Goal: Information Seeking & Learning: Learn about a topic

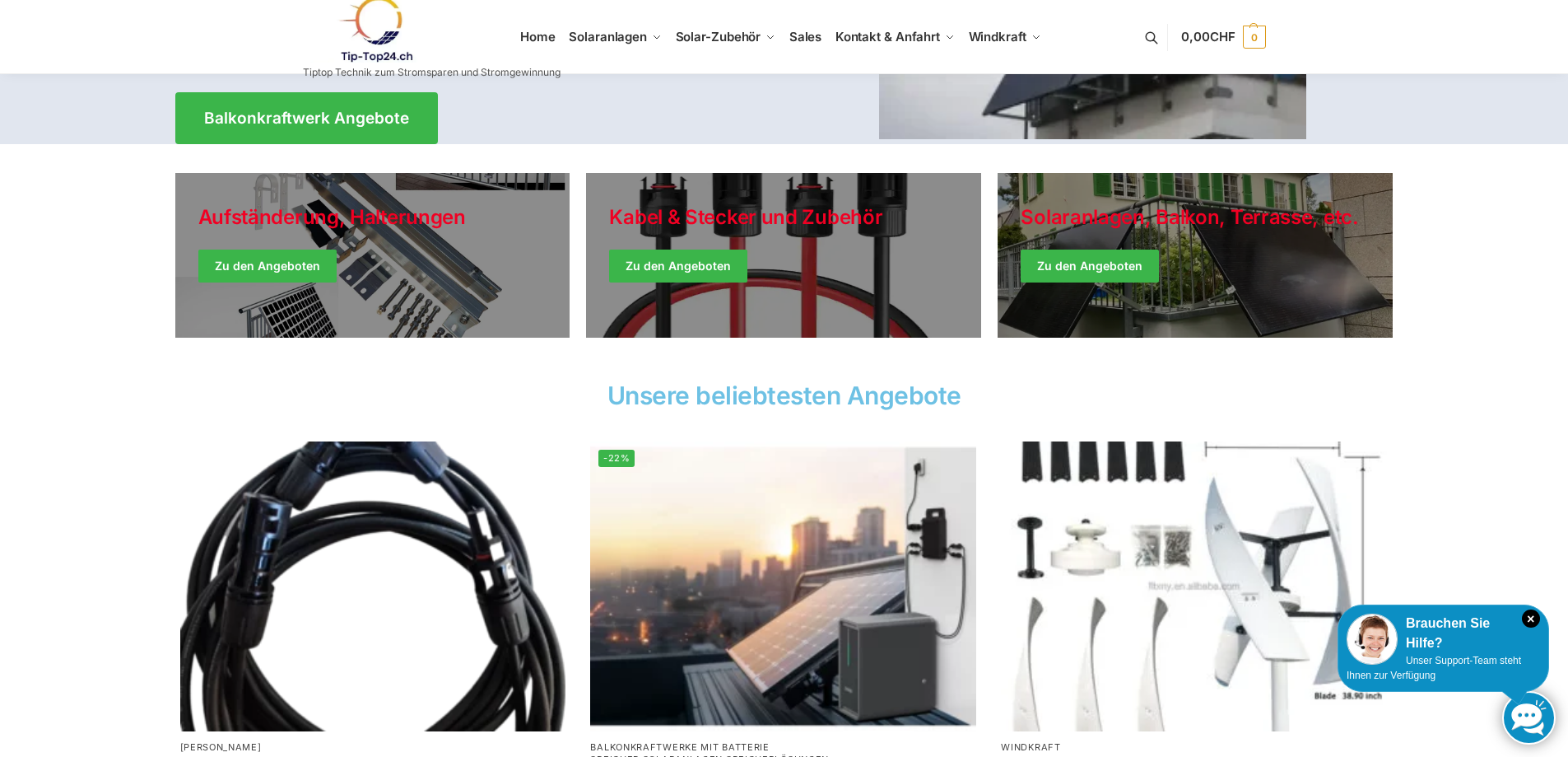
scroll to position [412, 0]
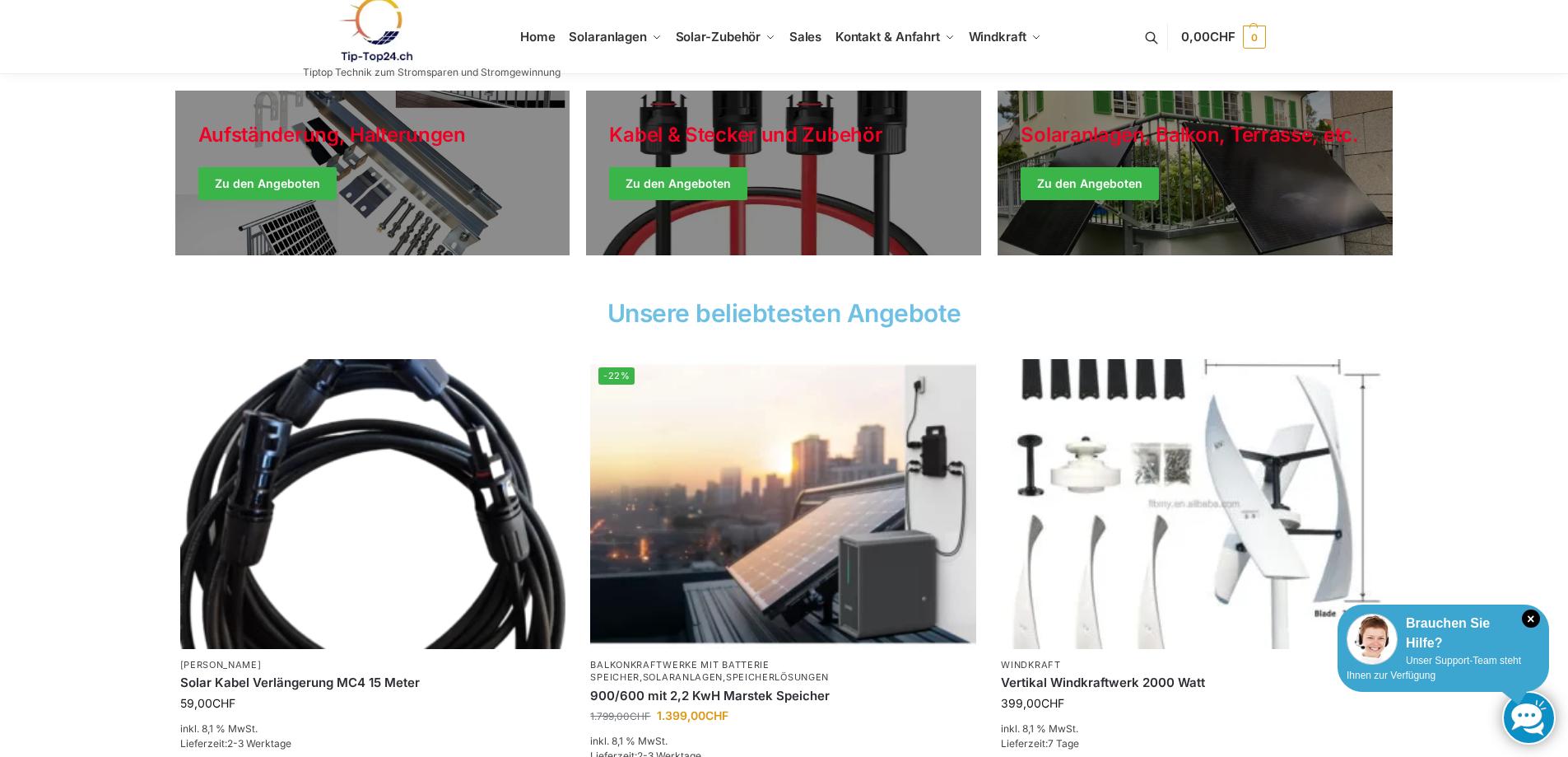
click at [1534, 628] on div "Brauchen Sie Hilfe?" at bounding box center [1443, 633] width 194 height 40
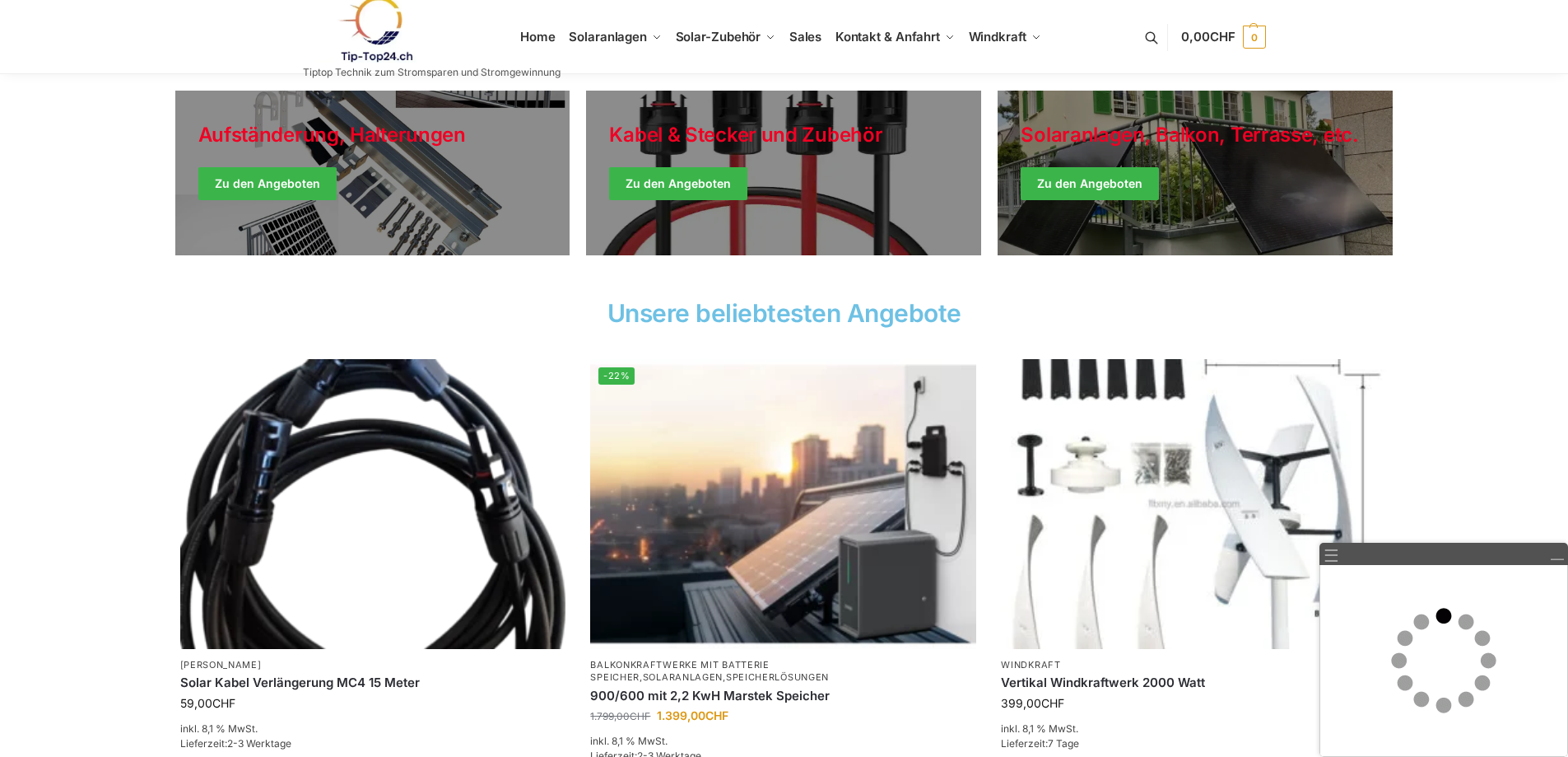
click at [1557, 556] on link at bounding box center [1556, 554] width 15 height 15
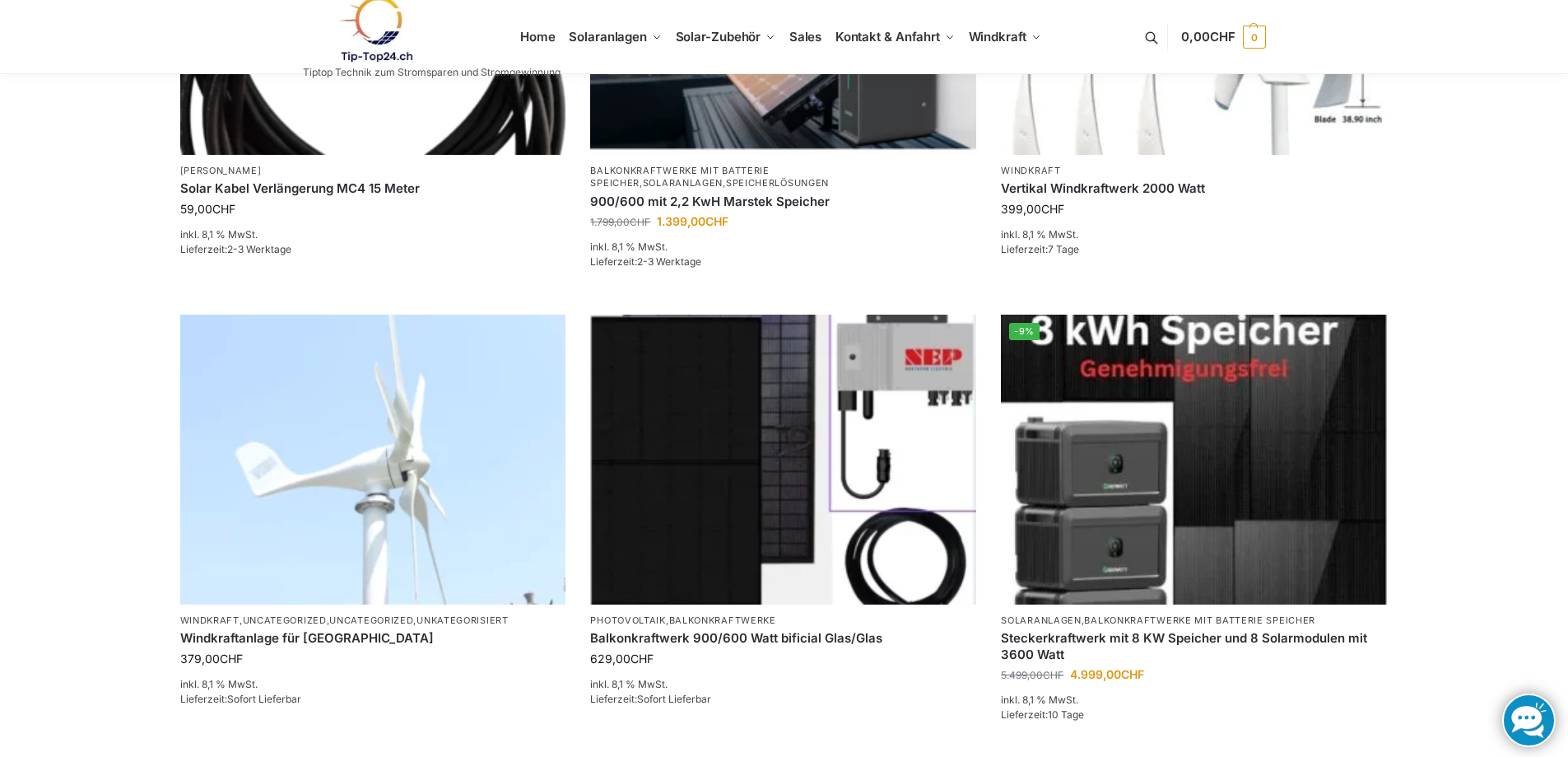
scroll to position [741, 0]
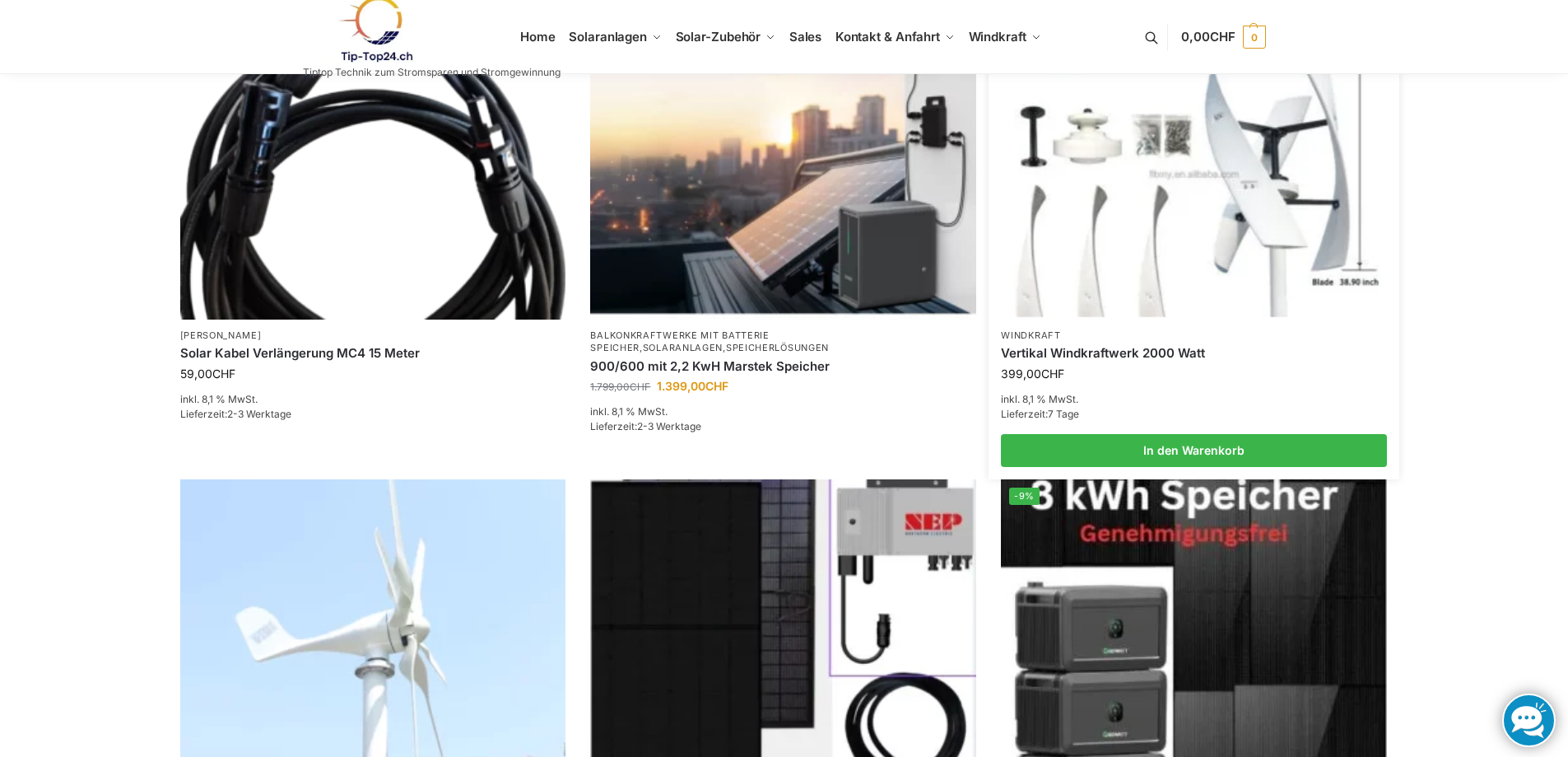
click at [1209, 239] on img at bounding box center [1194, 173] width 378 height 284
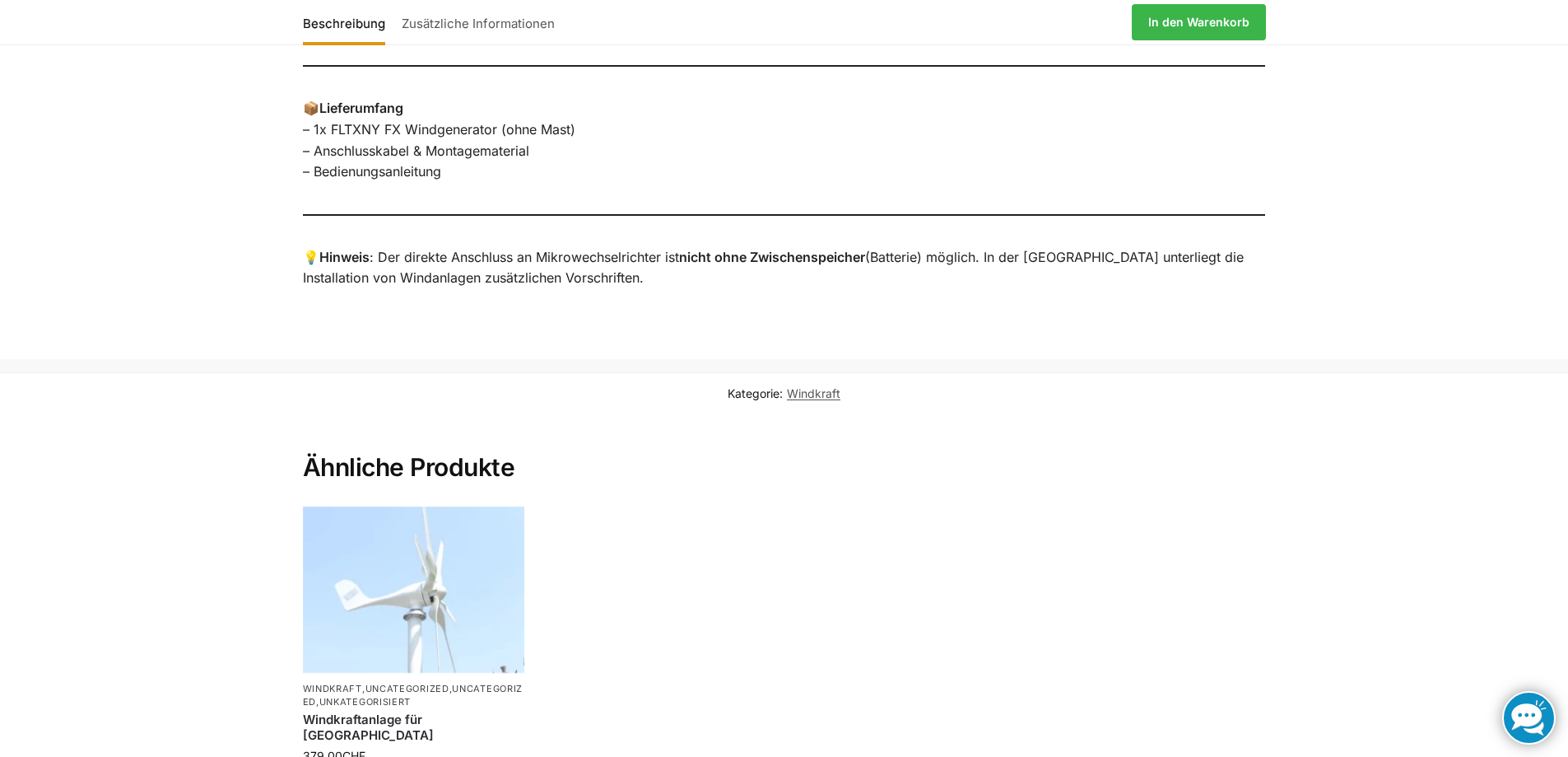
scroll to position [1363, 0]
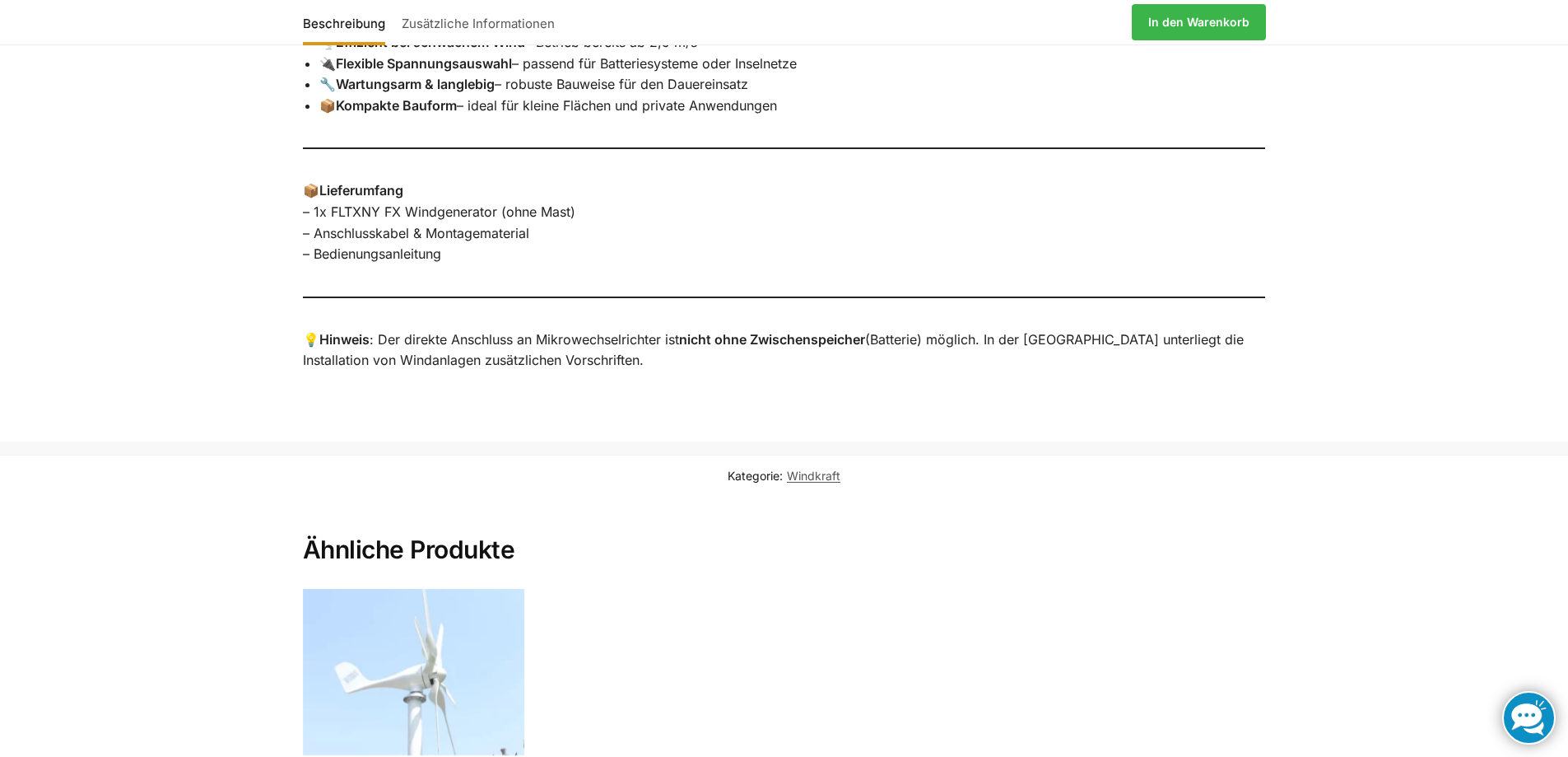
click at [454, 18] on link "Zusätzliche Informationen" at bounding box center [478, 22] width 170 height 40
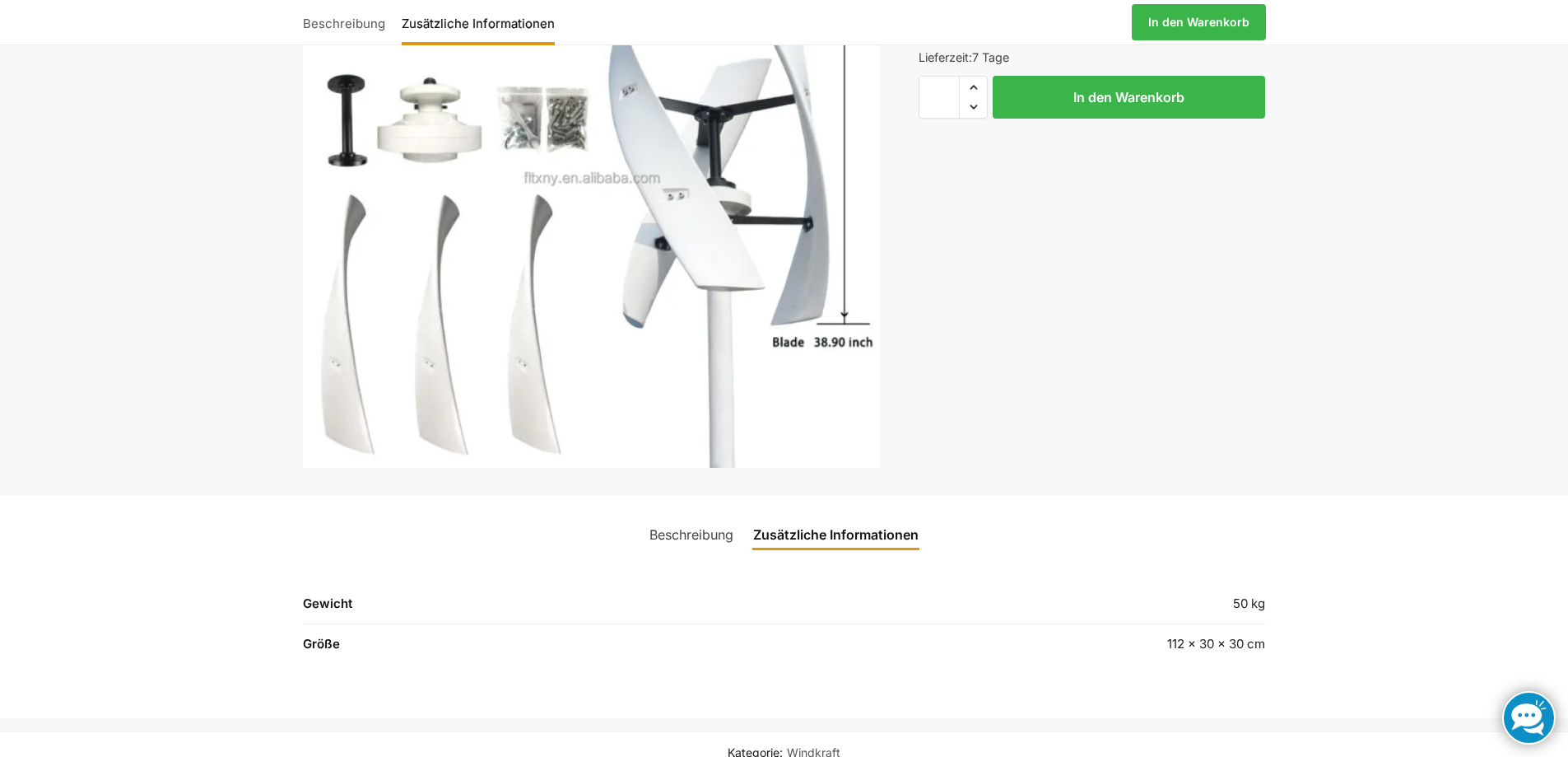
scroll to position [886, 0]
